Goal: Information Seeking & Learning: Find specific fact

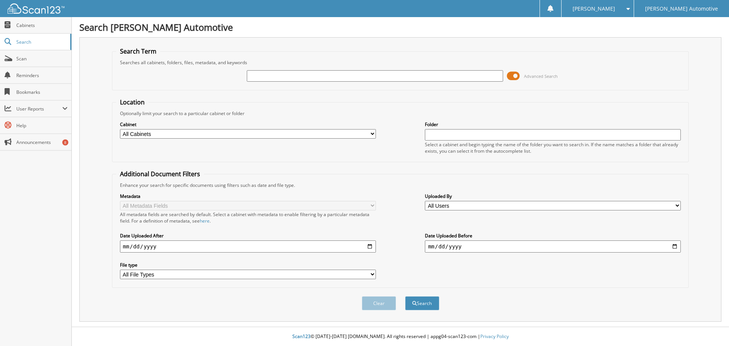
click at [519, 76] on span at bounding box center [513, 75] width 13 height 11
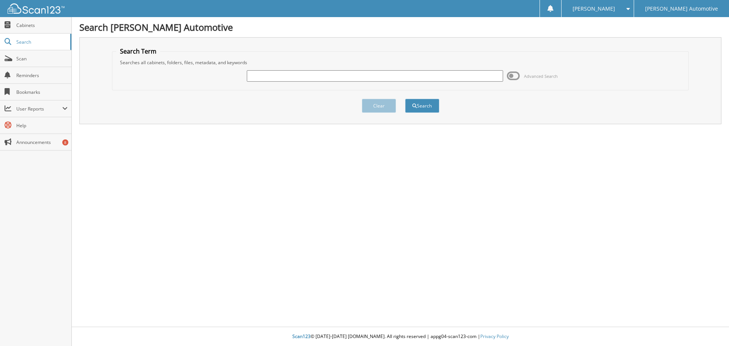
click at [293, 72] on input "text" at bounding box center [375, 75] width 256 height 11
type input "25799"
click at [428, 103] on button "Search" at bounding box center [422, 106] width 34 height 14
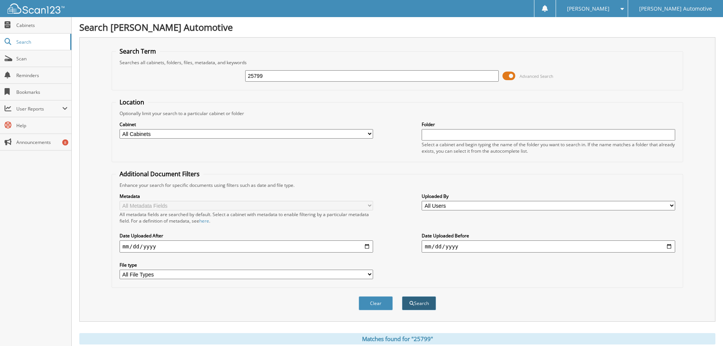
click at [412, 302] on span "submit" at bounding box center [411, 303] width 5 height 5
click at [370, 134] on select "All Cabinets CAR DEALS GM KICKED BACK GM-NOT PROOFED GM-PROOFED Needs Filing" at bounding box center [246, 133] width 253 height 9
select select "17396"
click at [120, 129] on select "All Cabinets CAR DEALS GM KICKED BACK GM-NOT PROOFED GM-PROOFED Needs Filing" at bounding box center [246, 133] width 253 height 9
click at [417, 303] on button "Search" at bounding box center [419, 303] width 34 height 14
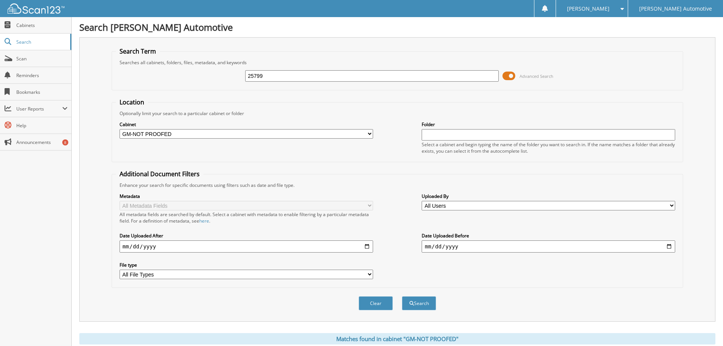
click at [369, 135] on select "All Cabinets CAR DEALS GM KICKED BACK GM-NOT PROOFED GM-PROOFED Needs Filing" at bounding box center [246, 133] width 253 height 9
select select
click at [120, 129] on select "All Cabinets CAR DEALS GM KICKED BACK GM-NOT PROOFED GM-PROOFED Needs Filing" at bounding box center [246, 133] width 253 height 9
click at [417, 303] on button "Search" at bounding box center [419, 303] width 34 height 14
